Goal: Find contact information: Find contact information

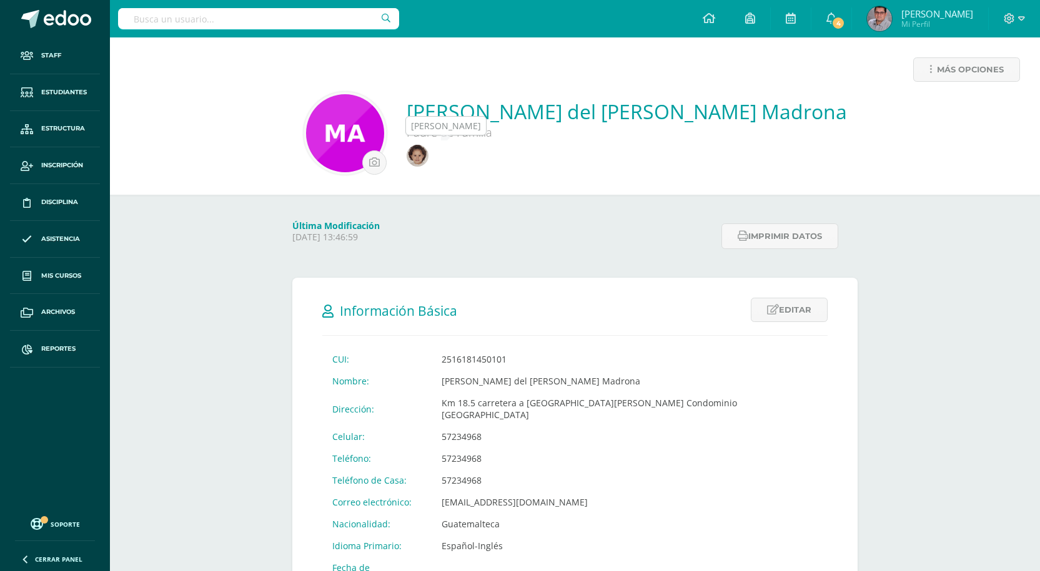
click at [428, 157] on img at bounding box center [418, 156] width 22 height 22
click at [214, 137] on div "[PERSON_NAME] del [PERSON_NAME] Madrona Padre de Familia" at bounding box center [575, 133] width 910 height 83
click at [506, 491] on td "[EMAIL_ADDRESS][DOMAIN_NAME]" at bounding box center [630, 502] width 396 height 22
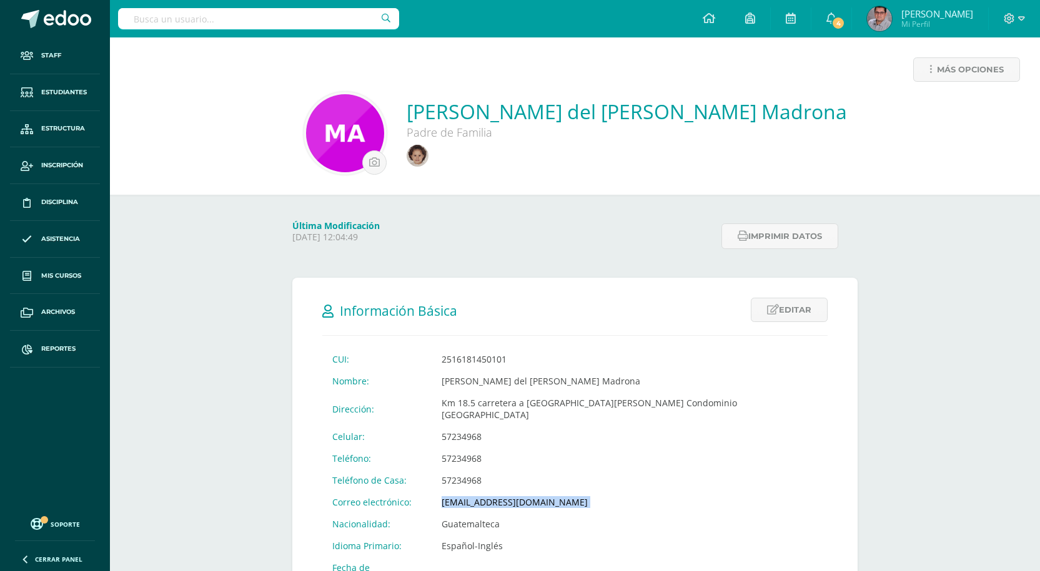
copy td "[EMAIL_ADDRESS][DOMAIN_NAME]"
